Goal: Task Accomplishment & Management: Complete application form

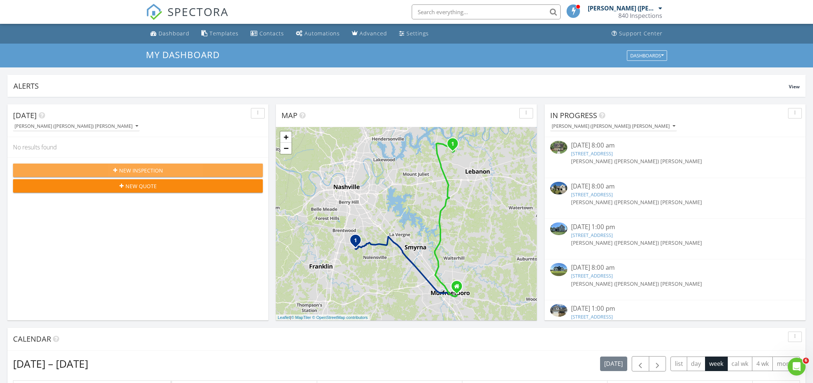
click at [132, 171] on span "New Inspection" at bounding box center [141, 170] width 44 height 8
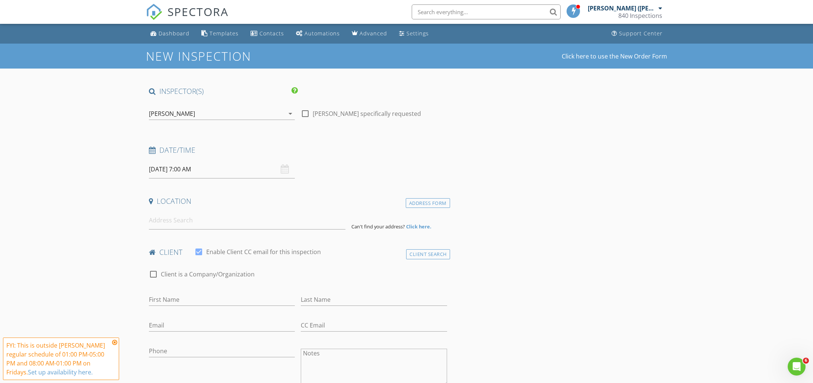
click at [289, 113] on icon "arrow_drop_down" at bounding box center [290, 113] width 9 height 9
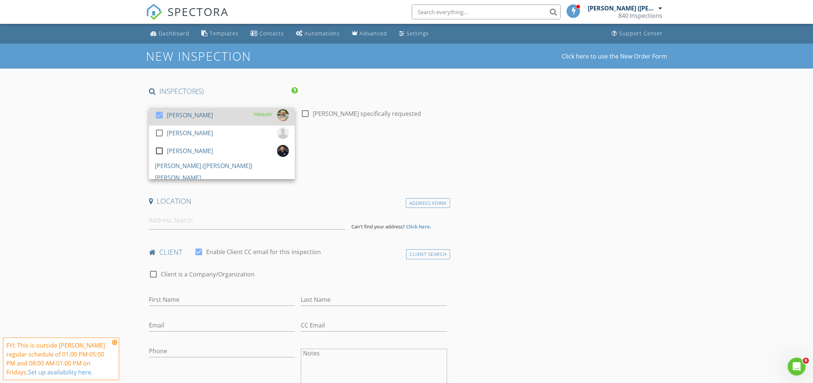
click at [161, 116] on div at bounding box center [159, 115] width 13 height 13
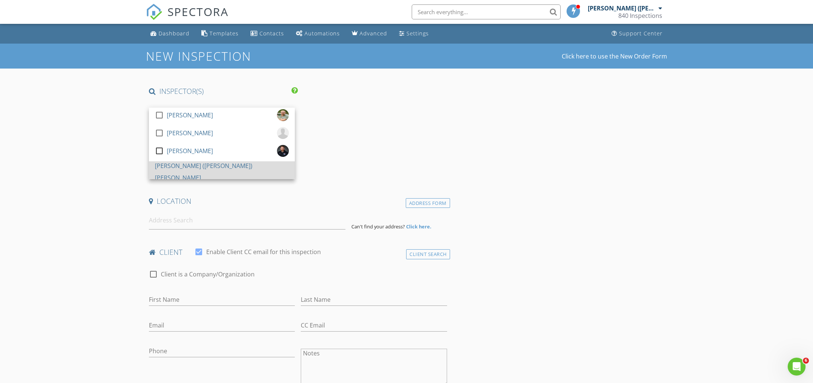
click at [161, 157] on div at bounding box center [159, 151] width 13 height 13
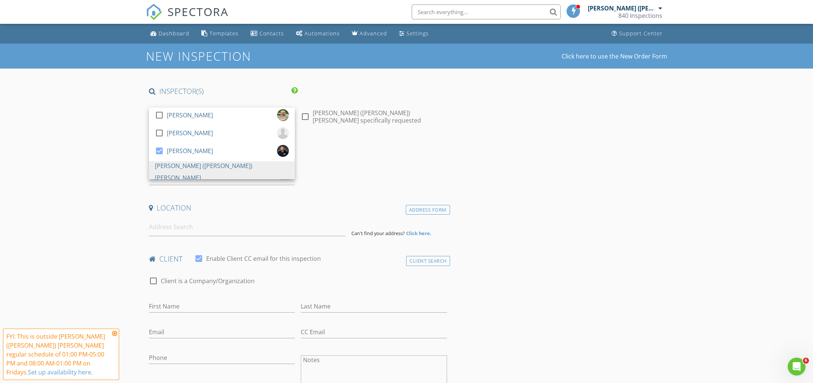
drag, startPoint x: 541, startPoint y: 142, endPoint x: 542, endPoint y: 146, distance: 4.2
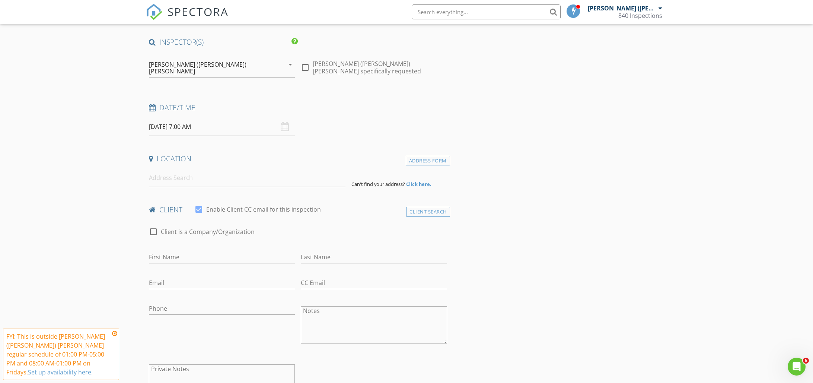
scroll to position [105, 0]
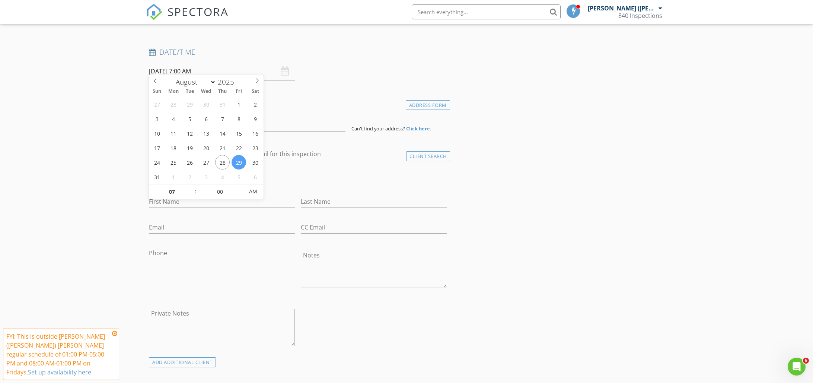
click at [185, 66] on input "08/29/2025 7:00 AM" at bounding box center [222, 71] width 146 height 18
type input "08"
type input "08/29/2025 8:00 AM"
click at [193, 187] on span at bounding box center [192, 187] width 5 height 7
type input "09"
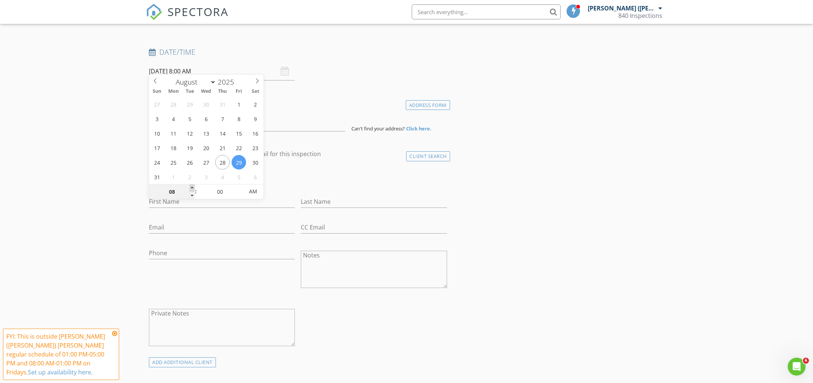
type input "08/29/2025 9:00 AM"
click at [193, 186] on span at bounding box center [192, 187] width 5 height 7
type input "10"
type input "08/29/2025 10:00 AM"
click at [194, 186] on span at bounding box center [192, 187] width 5 height 7
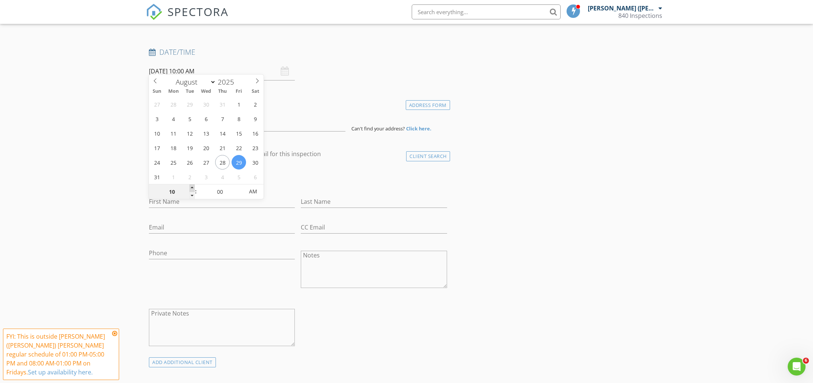
type input "11"
type input "08/29/2025 11:00 AM"
click at [194, 185] on span at bounding box center [192, 187] width 5 height 7
type input "12"
type input "08/29/2025 12:00 PM"
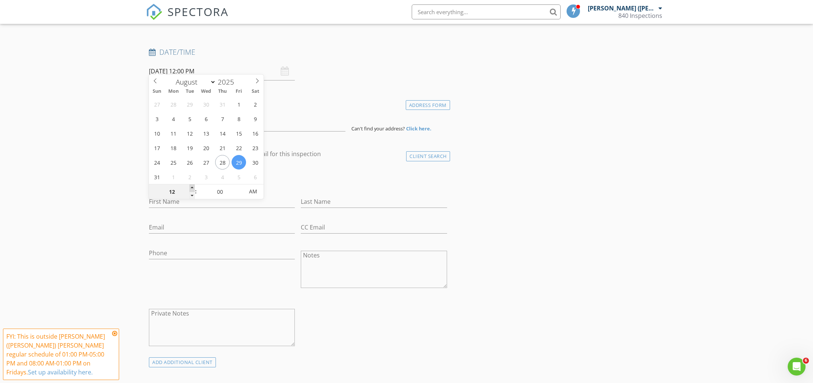
click at [194, 185] on span at bounding box center [192, 187] width 5 height 7
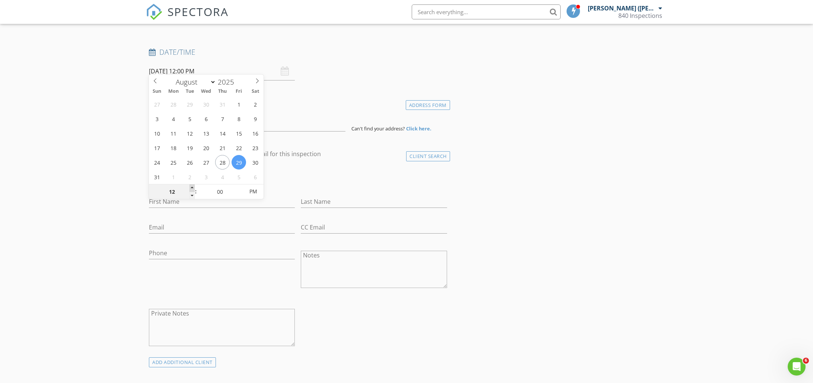
type input "01"
type input "[DATE] 1:00 PM"
click at [194, 185] on span at bounding box center [192, 187] width 5 height 7
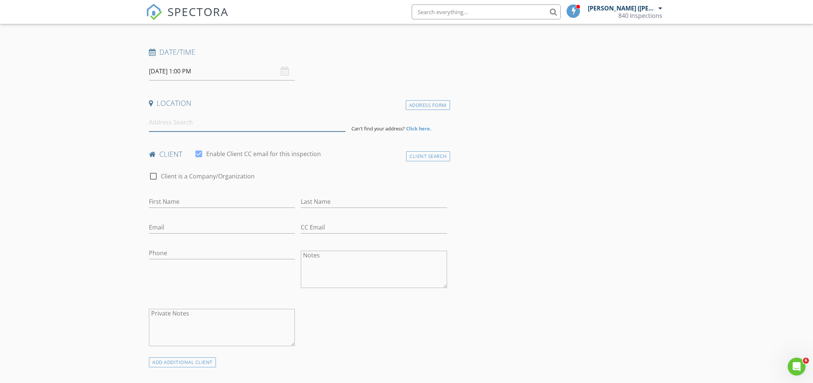
click at [168, 114] on input at bounding box center [247, 122] width 197 height 18
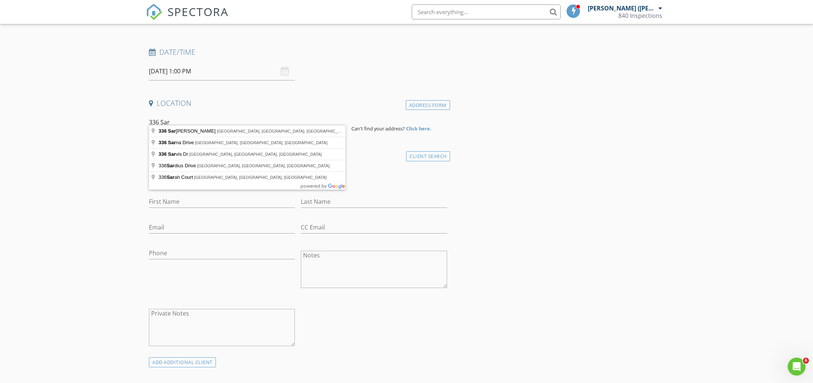
type input "336 Sarava Lane, Smyrna, TN, USA"
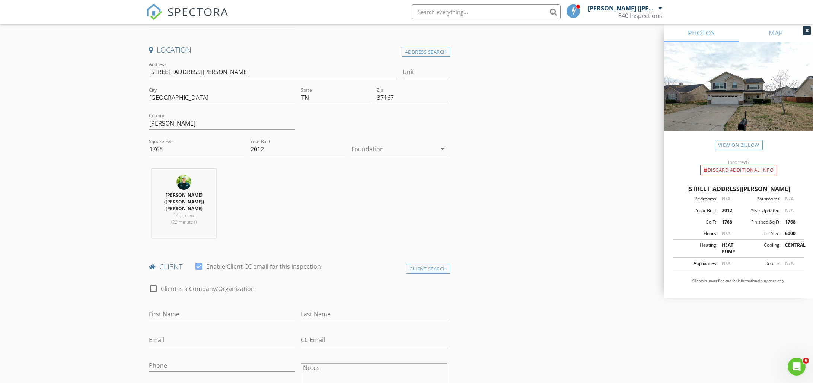
scroll to position [202, 0]
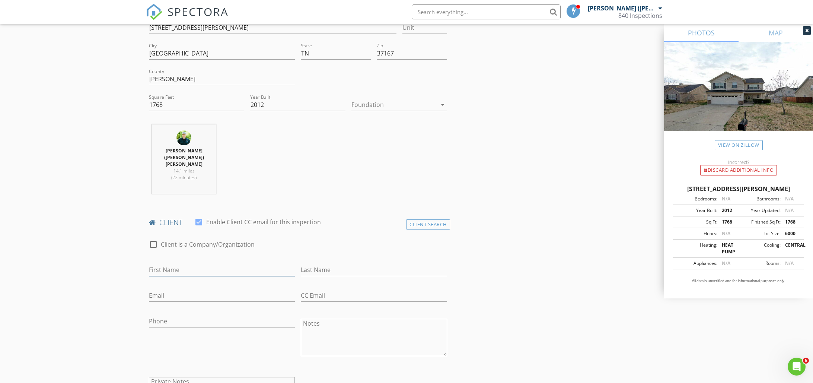
click at [188, 264] on input "First Name" at bounding box center [222, 270] width 146 height 12
type input "[PERSON_NAME]"
click at [352, 264] on input "Last Name" at bounding box center [374, 270] width 146 height 12
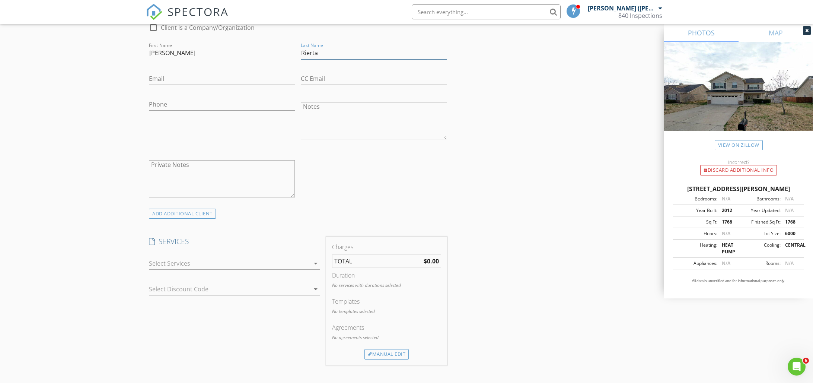
scroll to position [456, 0]
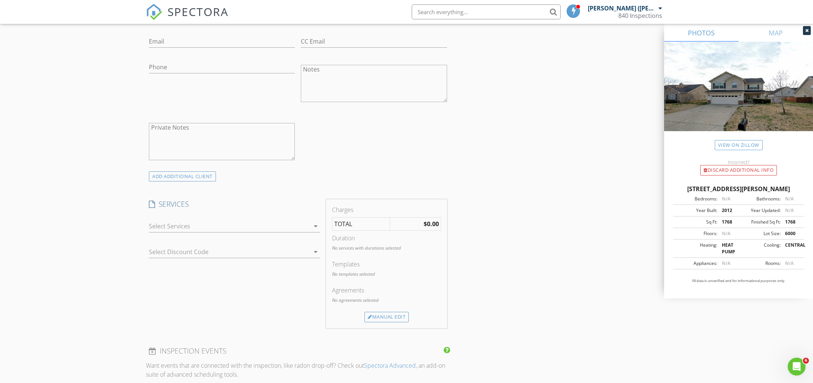
type input "Rierta"
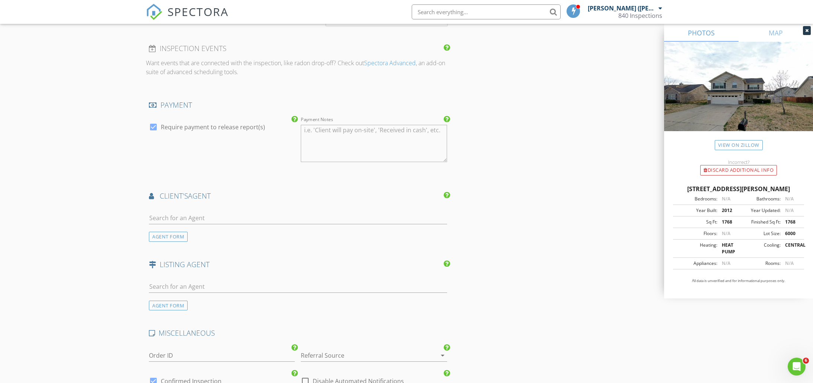
scroll to position [781, 0]
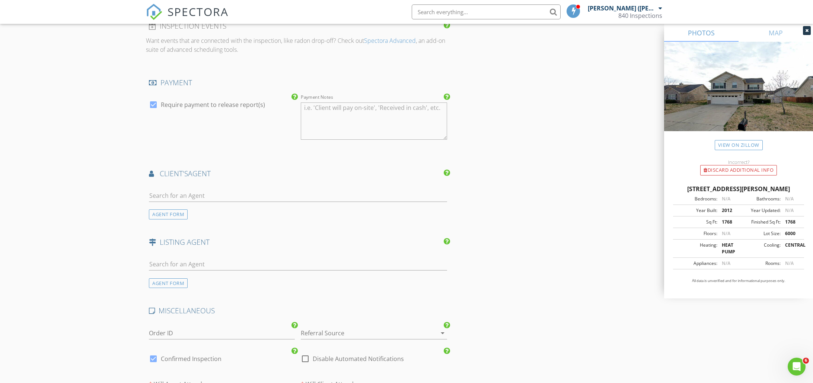
click at [186, 185] on div at bounding box center [298, 197] width 298 height 24
click at [178, 190] on input "text" at bounding box center [298, 196] width 298 height 12
type input "isa"
click at [196, 229] on div "[PERSON_NAME]" at bounding box center [193, 233] width 46 height 9
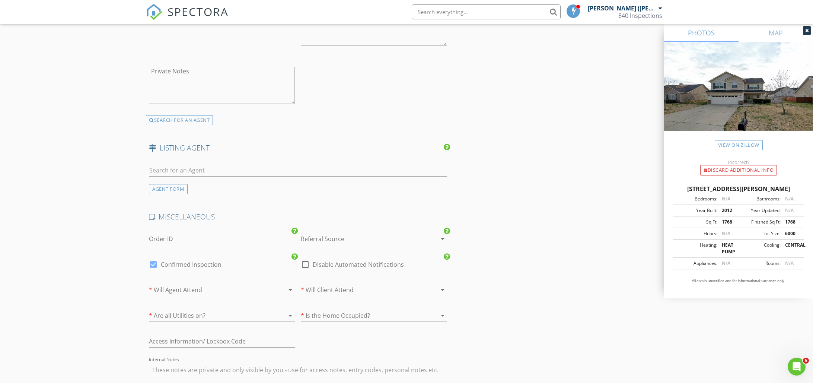
scroll to position [1079, 0]
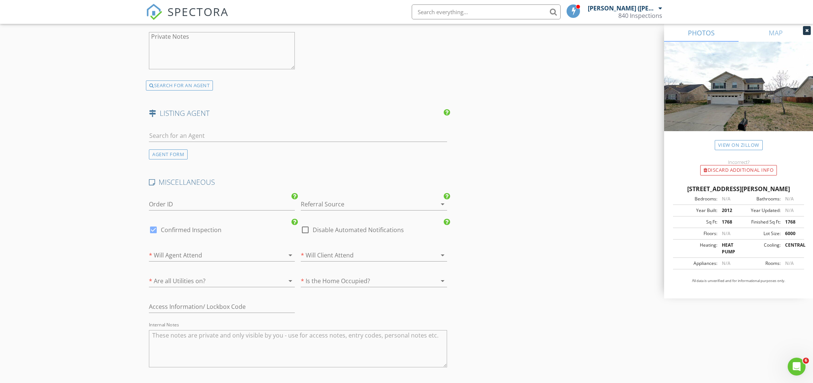
click at [289, 251] on icon "arrow_drop_down" at bounding box center [290, 255] width 9 height 9
click at [204, 292] on div "Not sure" at bounding box center [222, 298] width 134 height 18
click at [441, 251] on icon "arrow_drop_down" at bounding box center [442, 255] width 9 height 9
click at [368, 294] on div "Unsure" at bounding box center [374, 297] width 134 height 9
click at [287, 276] on icon "arrow_drop_down" at bounding box center [290, 280] width 9 height 9
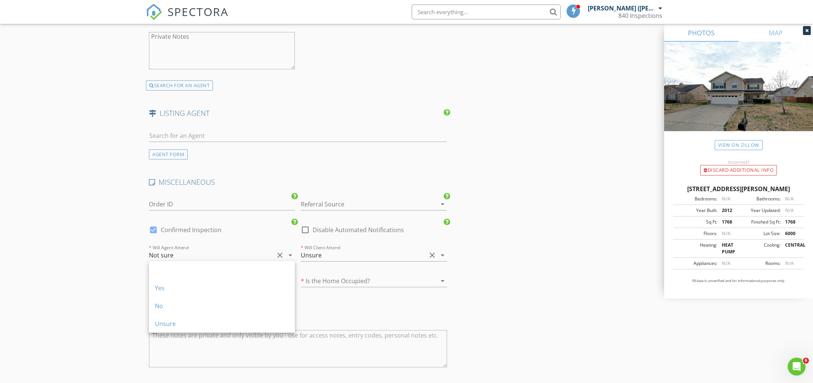
click at [192, 291] on div "Yes" at bounding box center [222, 287] width 134 height 9
click at [443, 276] on icon "arrow_drop_down" at bounding box center [442, 280] width 9 height 9
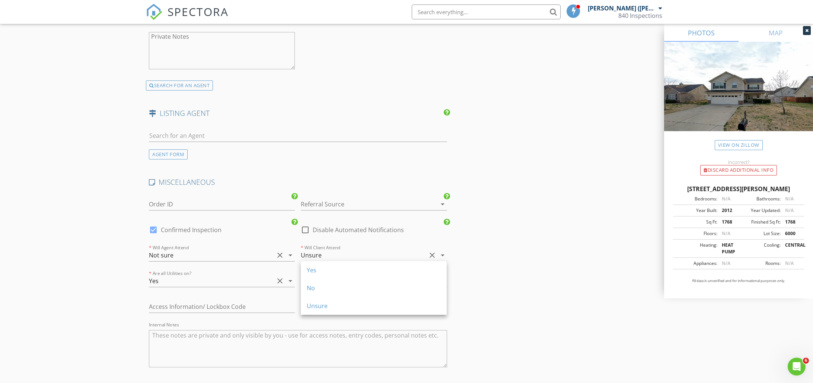
drag, startPoint x: 342, startPoint y: 285, endPoint x: 301, endPoint y: 286, distance: 40.6
click at [342, 285] on div "No" at bounding box center [374, 287] width 134 height 9
click at [167, 301] on input "text" at bounding box center [222, 307] width 146 height 12
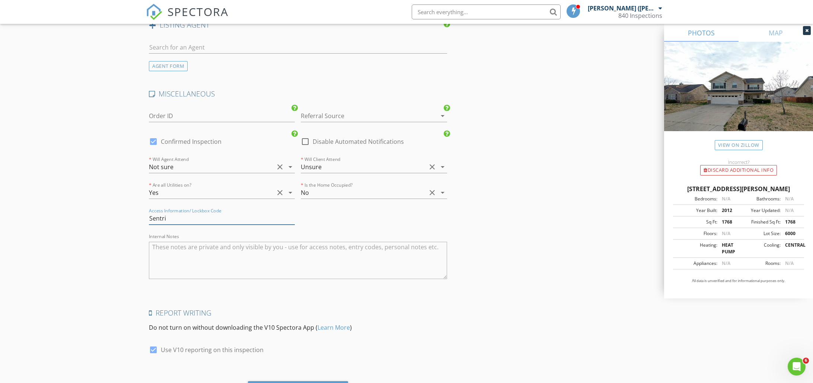
scroll to position [1195, 0]
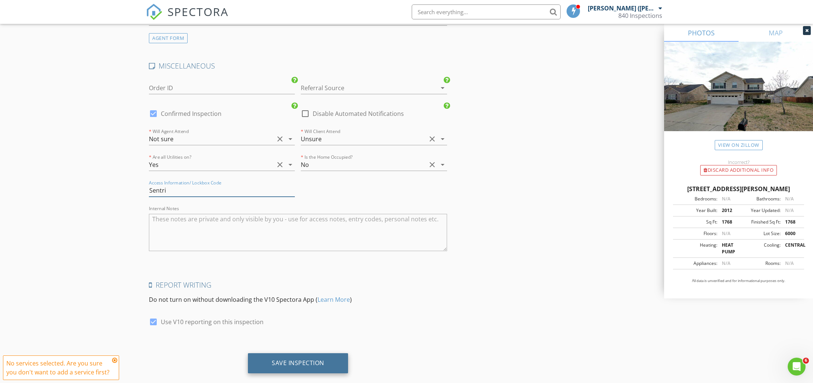
type input "Sentri"
click at [293, 359] on div "Save Inspection" at bounding box center [298, 362] width 53 height 7
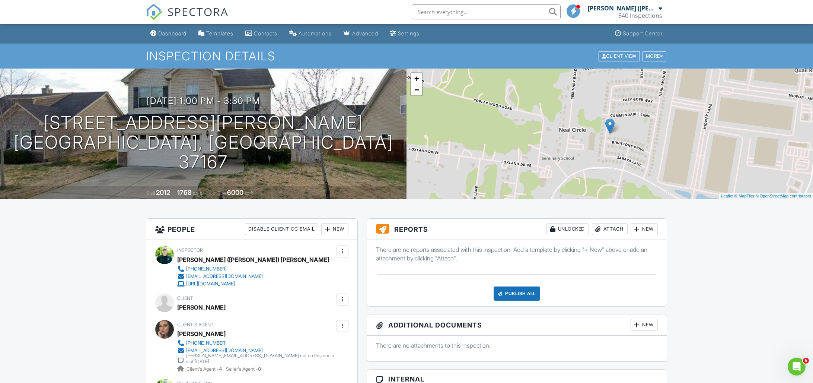
click at [275, 225] on div "Disable Client CC Email" at bounding box center [281, 229] width 73 height 12
click at [644, 228] on div "New" at bounding box center [644, 229] width 27 height 12
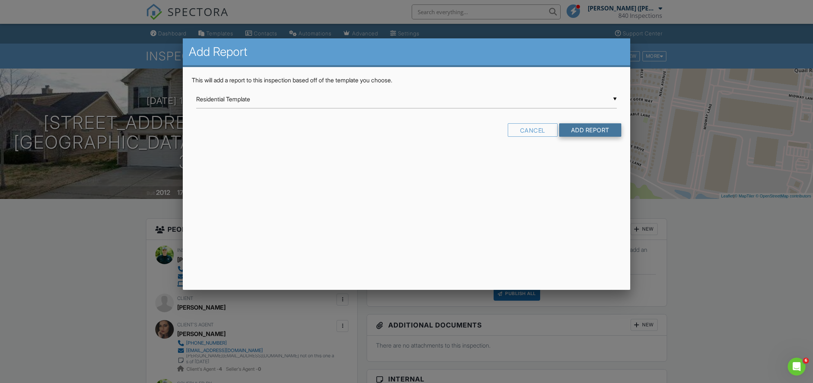
click at [579, 130] on input "Add Report" at bounding box center [590, 129] width 62 height 13
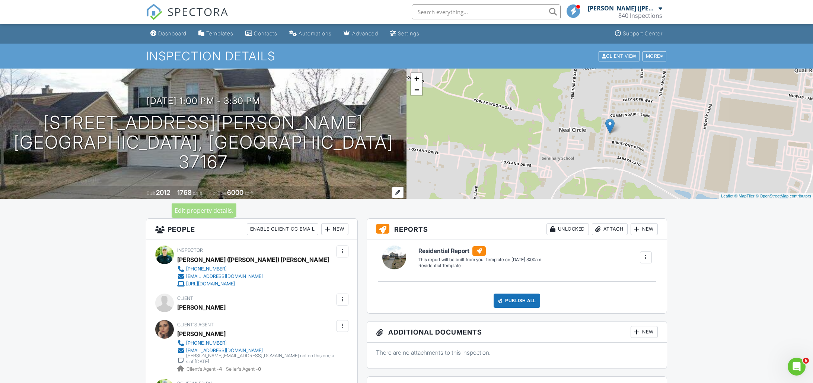
click at [401, 194] on div at bounding box center [398, 193] width 12 height 12
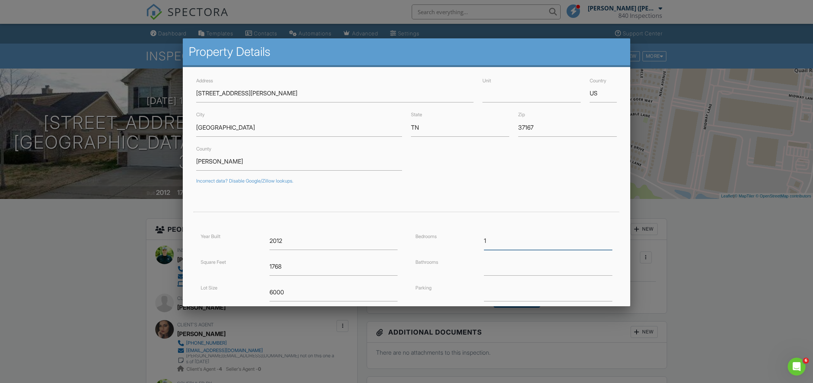
click at [610, 239] on input "1" at bounding box center [548, 241] width 128 height 18
click at [610, 239] on input "2" at bounding box center [548, 241] width 128 height 18
type input "3"
click at [610, 238] on input "3" at bounding box center [548, 241] width 128 height 18
click at [609, 264] on input "0.25" at bounding box center [548, 266] width 128 height 18
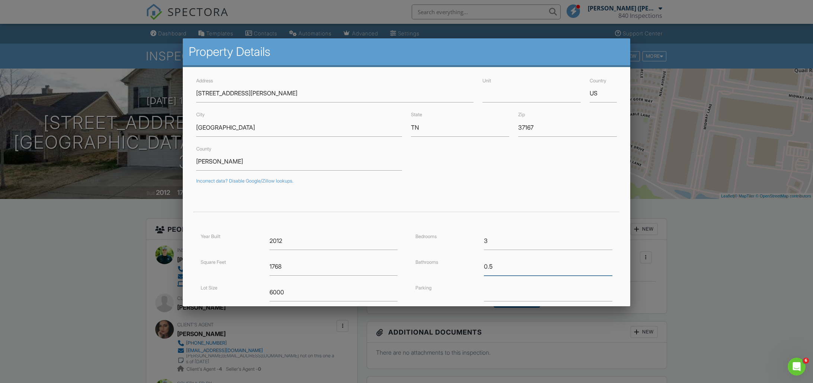
click at [609, 264] on input "0.5" at bounding box center [548, 266] width 128 height 18
click at [609, 264] on input "0.75" at bounding box center [548, 266] width 128 height 18
click at [609, 264] on input "1" at bounding box center [548, 266] width 128 height 18
click at [609, 264] on input "1.25" at bounding box center [548, 266] width 128 height 18
click at [609, 264] on input "1.5" at bounding box center [548, 266] width 128 height 18
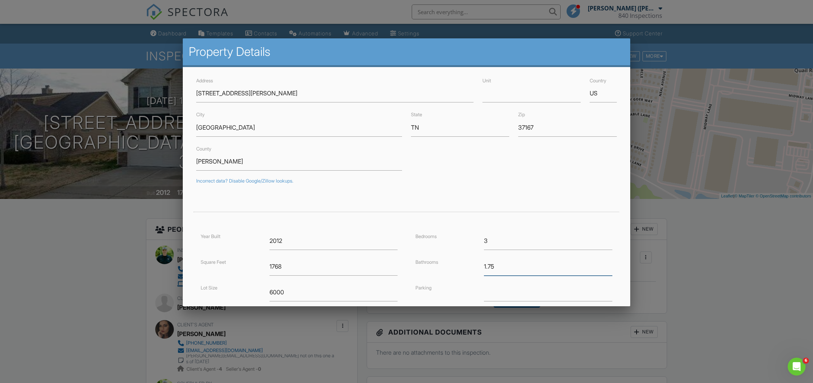
click at [609, 263] on input "1.75" at bounding box center [548, 266] width 128 height 18
click at [609, 263] on input "2" at bounding box center [548, 266] width 128 height 18
click at [609, 263] on input "2.25" at bounding box center [548, 266] width 128 height 18
click at [609, 263] on input "2.5" at bounding box center [548, 266] width 128 height 18
click at [609, 263] on input "2.75" at bounding box center [548, 266] width 128 height 18
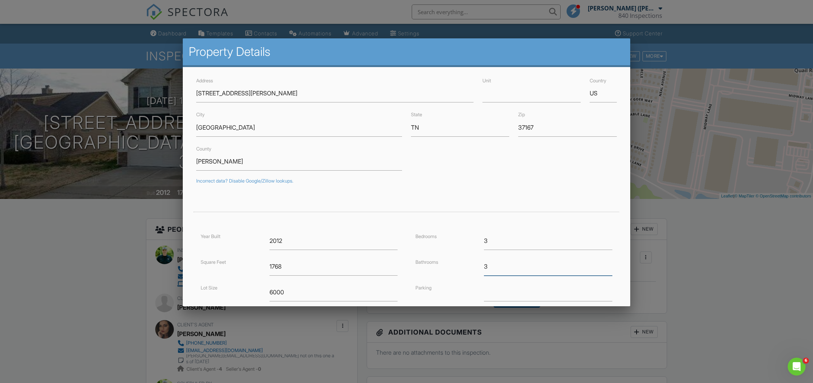
type input "3"
click at [609, 263] on input "3" at bounding box center [548, 266] width 128 height 18
click at [466, 279] on div "Bedrooms 3 Bathrooms 3 Parking Longitude -86.546171" at bounding box center [514, 283] width 215 height 103
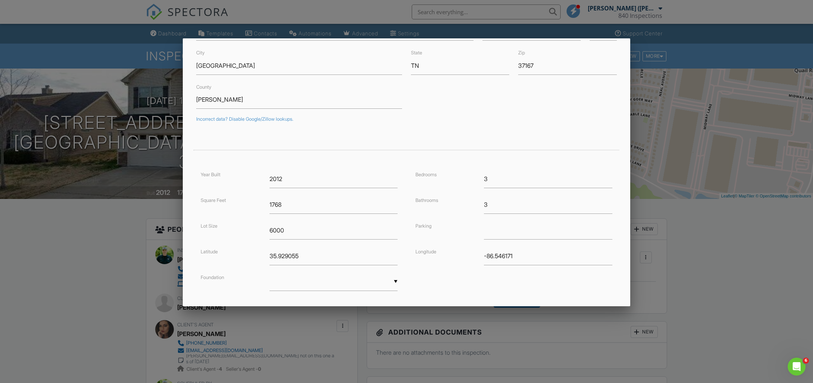
scroll to position [67, 0]
click at [321, 204] on input "1768" at bounding box center [334, 199] width 128 height 18
type input "1833"
click at [396, 274] on div "▼ Basement Slab Crawlspace Basement Slab Crawlspace" at bounding box center [334, 276] width 128 height 18
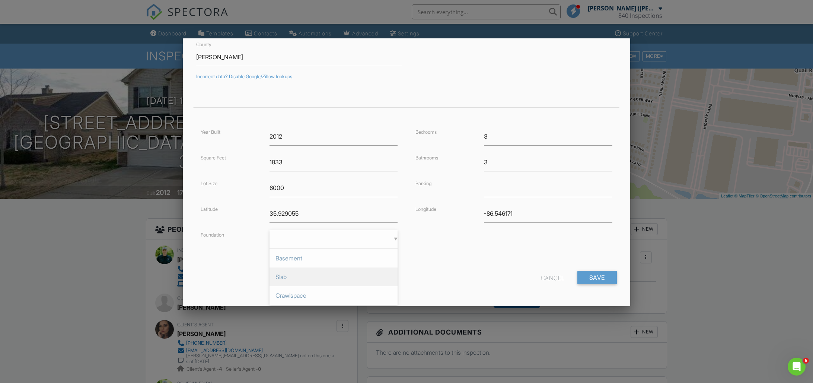
click at [311, 283] on span "Slab" at bounding box center [334, 276] width 128 height 19
type input "Slab"
click at [604, 279] on input "Save" at bounding box center [597, 277] width 39 height 13
